Goal: Task Accomplishment & Management: Manage account settings

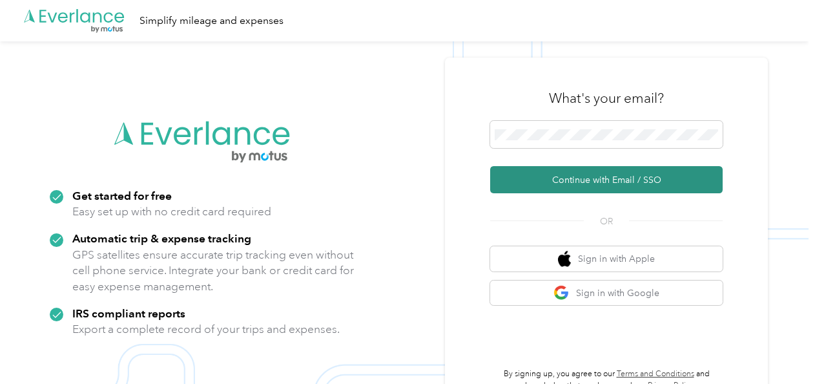
click at [596, 178] on button "Continue with Email / SSO" at bounding box center [606, 179] width 233 height 27
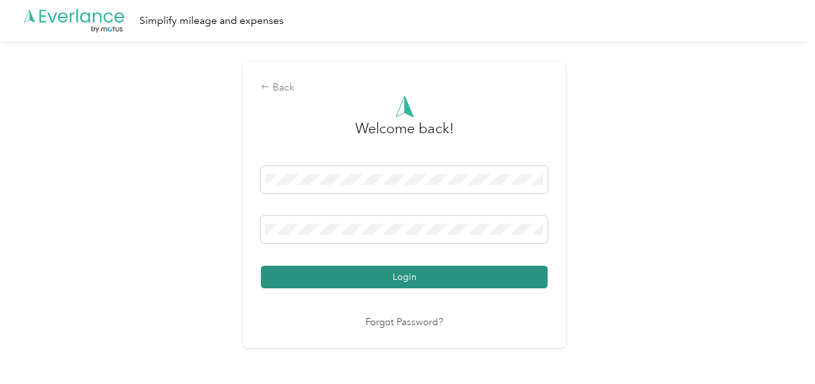
click at [402, 275] on button "Login" at bounding box center [404, 276] width 287 height 23
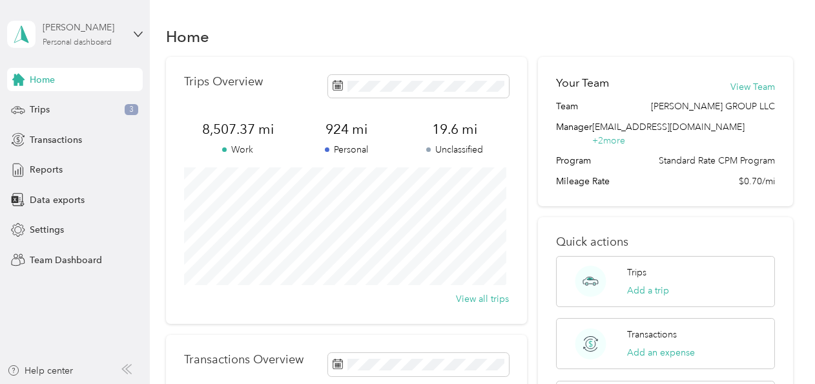
click at [65, 34] on div "[PERSON_NAME]" at bounding box center [83, 28] width 81 height 14
click at [56, 109] on div "Team dashboard" at bounding box center [143, 101] width 254 height 23
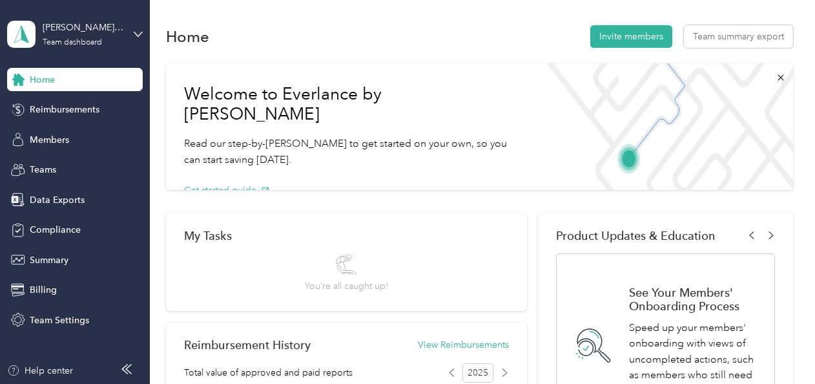
click at [56, 109] on span "Reimbursements" at bounding box center [65, 110] width 70 height 14
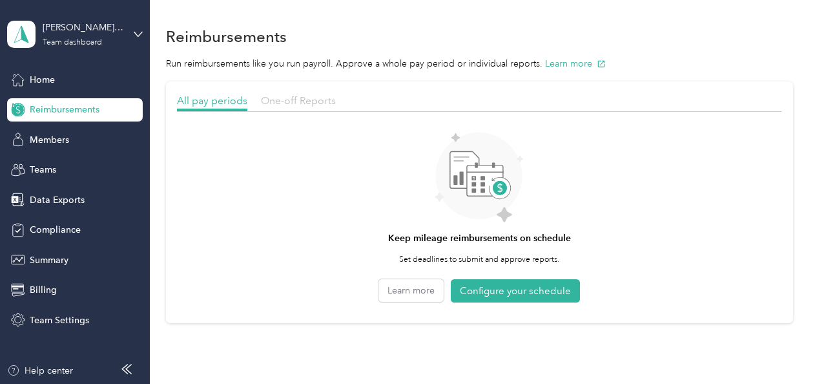
click at [293, 98] on span "One-off Reports" at bounding box center [298, 100] width 75 height 12
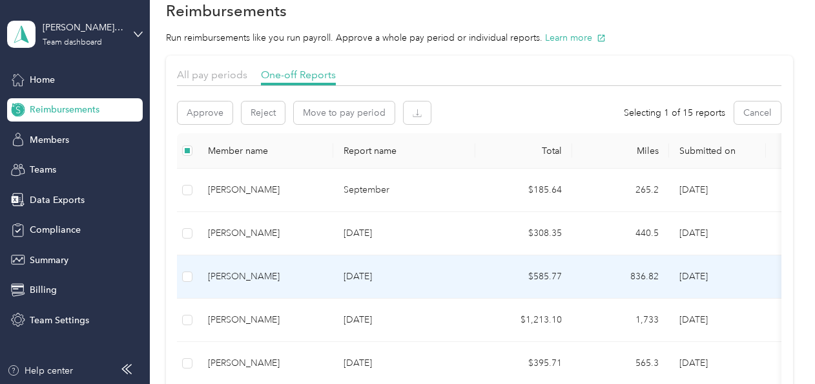
scroll to position [6, 0]
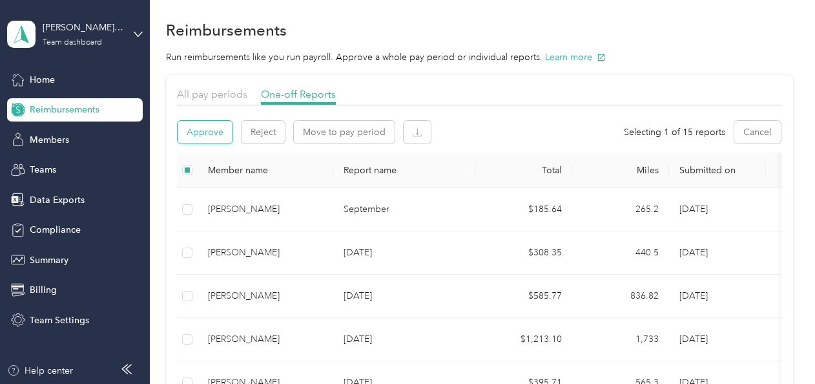
click at [205, 129] on button "Approve" at bounding box center [205, 132] width 55 height 23
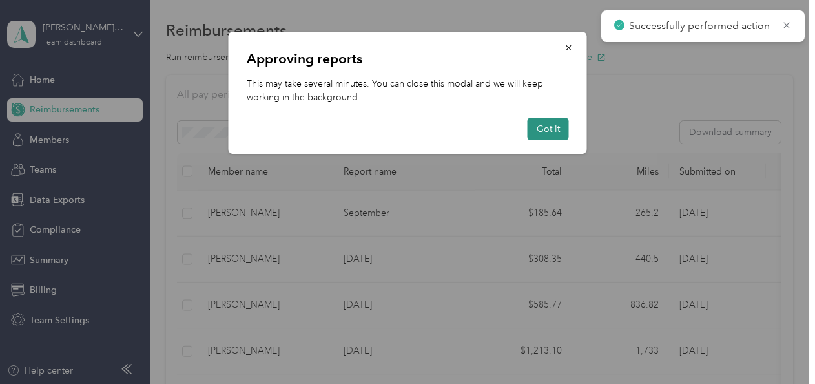
click at [552, 124] on button "Got it" at bounding box center [548, 129] width 41 height 23
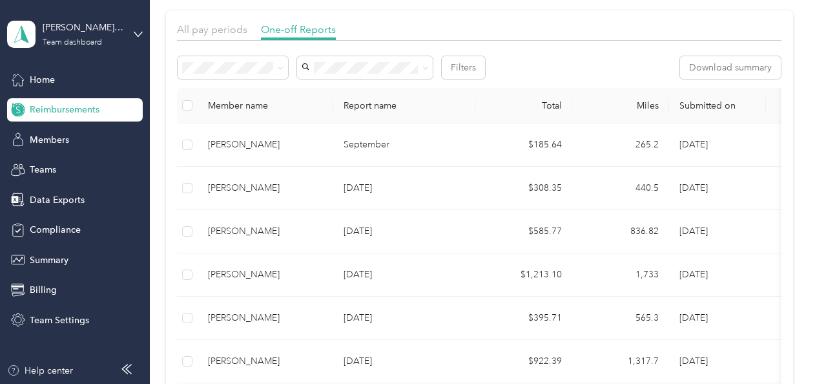
scroll to position [136, 0]
